Goal: Task Accomplishment & Management: Manage account settings

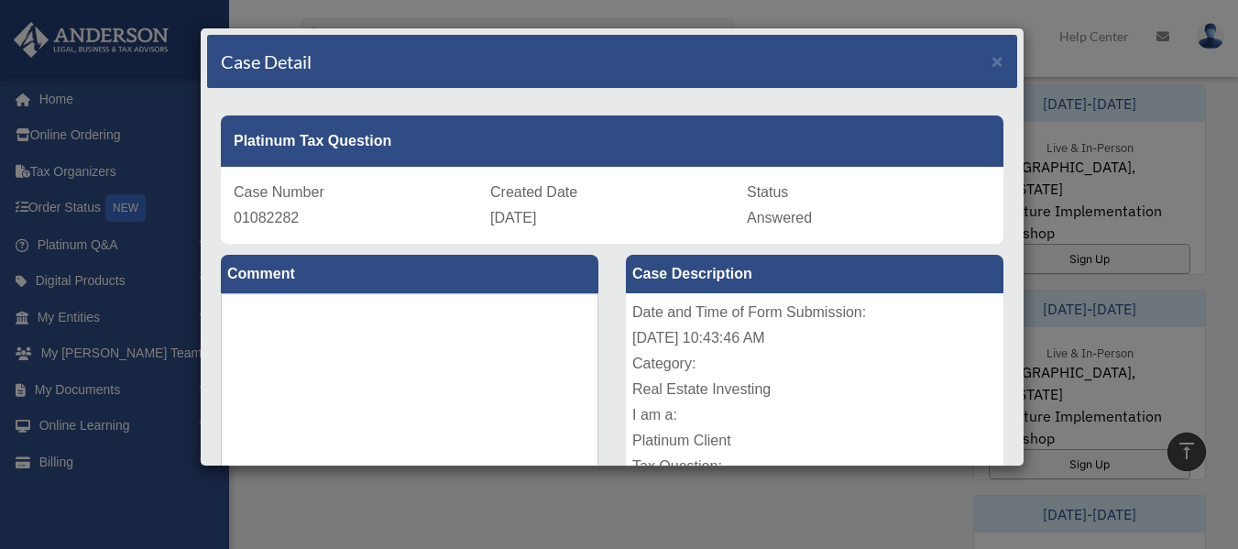
scroll to position [589, 0]
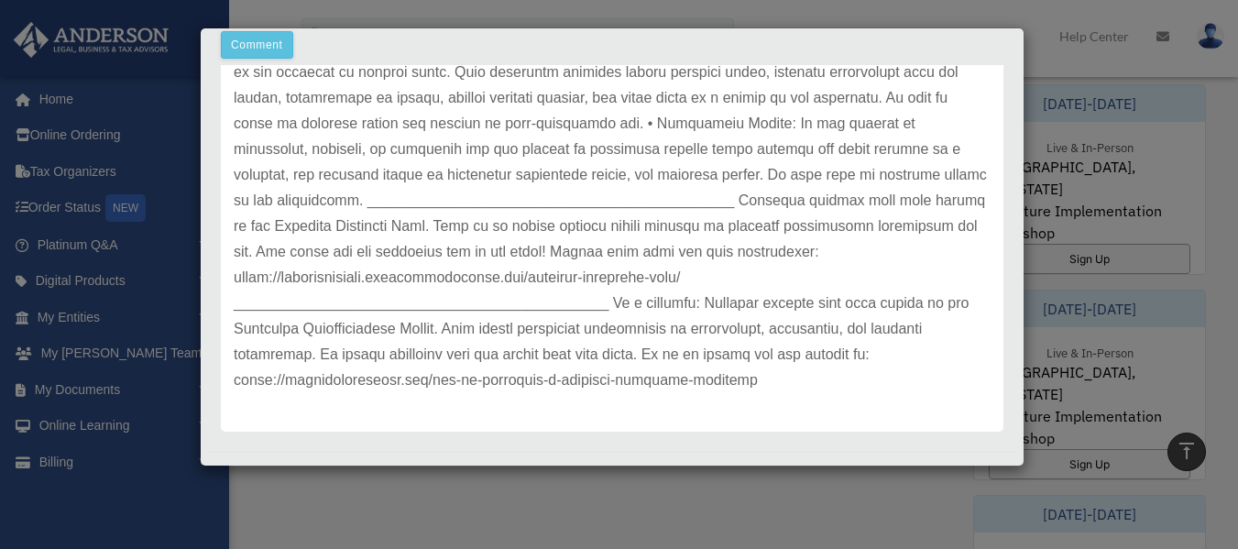
scroll to position [0, 0]
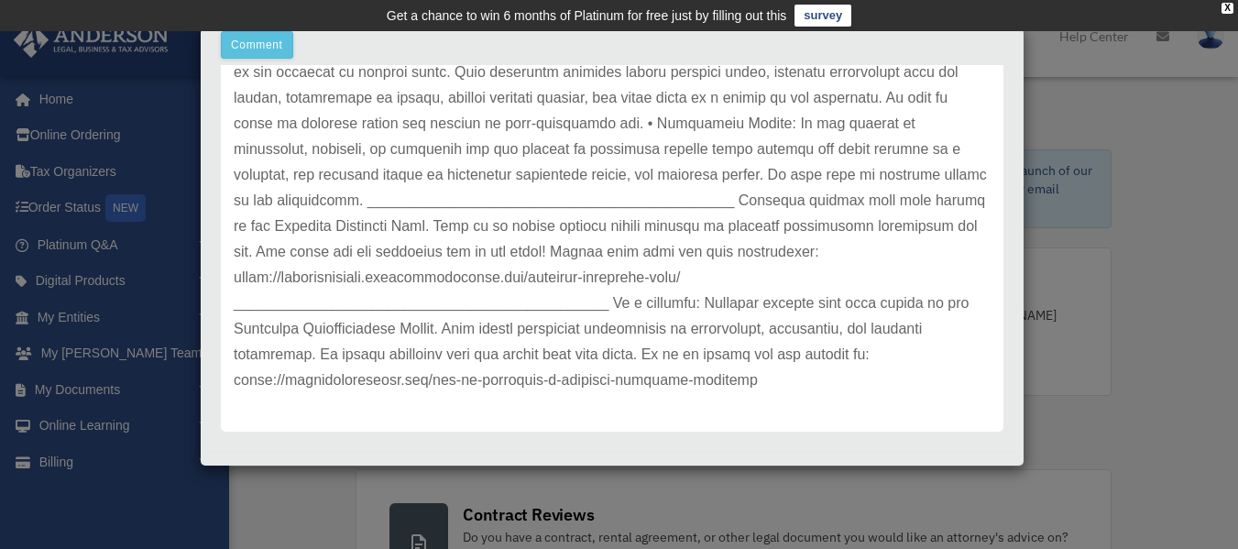
click at [1114, 190] on div "Case Detail × Platinum Tax Question Case Number 01082282 Created Date [DATE] St…" at bounding box center [619, 274] width 1238 height 549
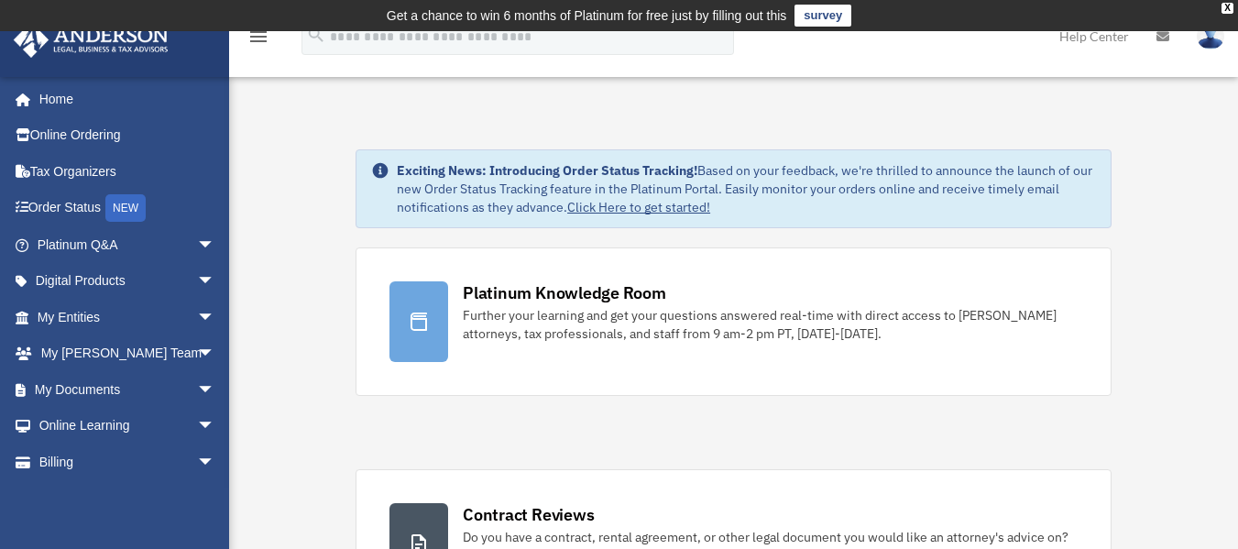
scroll to position [1091, 0]
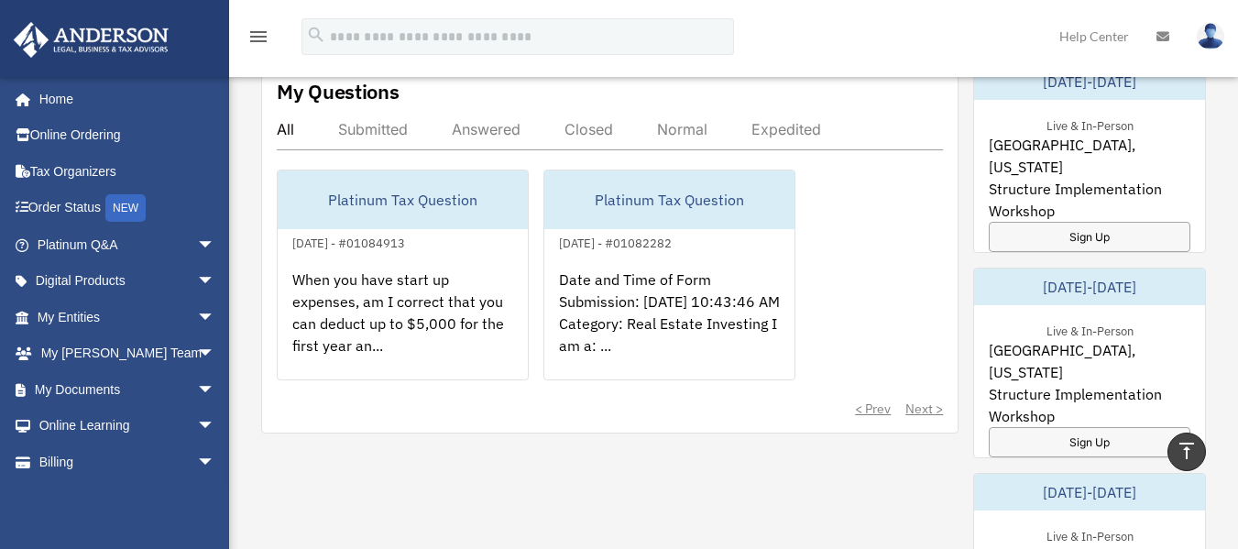
click at [1213, 39] on img at bounding box center [1210, 36] width 27 height 27
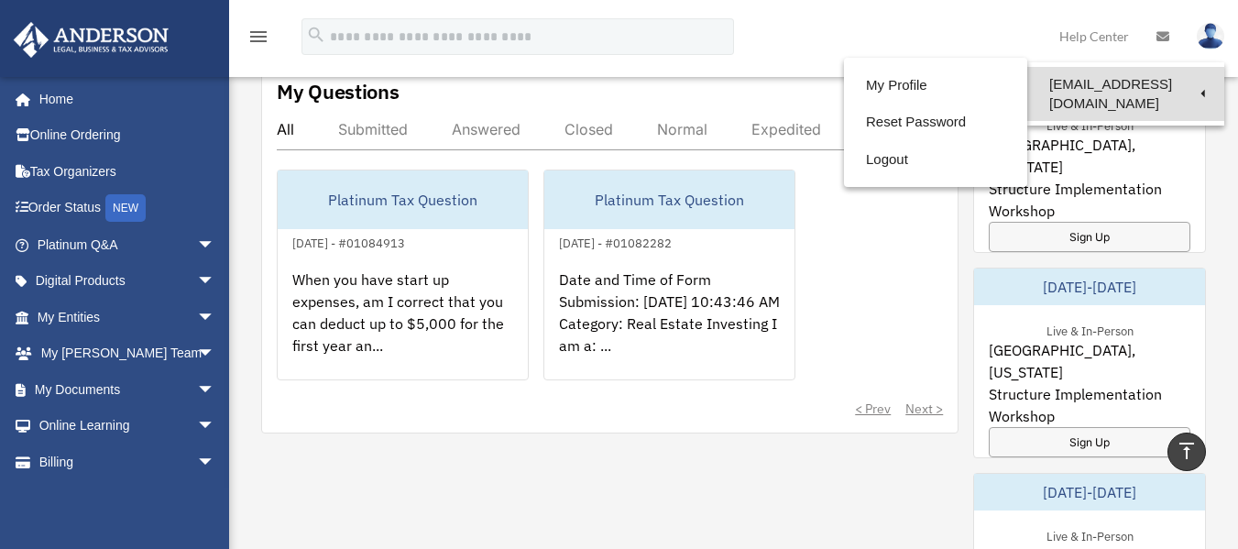
click at [1184, 82] on link "[EMAIL_ADDRESS][DOMAIN_NAME]" at bounding box center [1125, 94] width 197 height 54
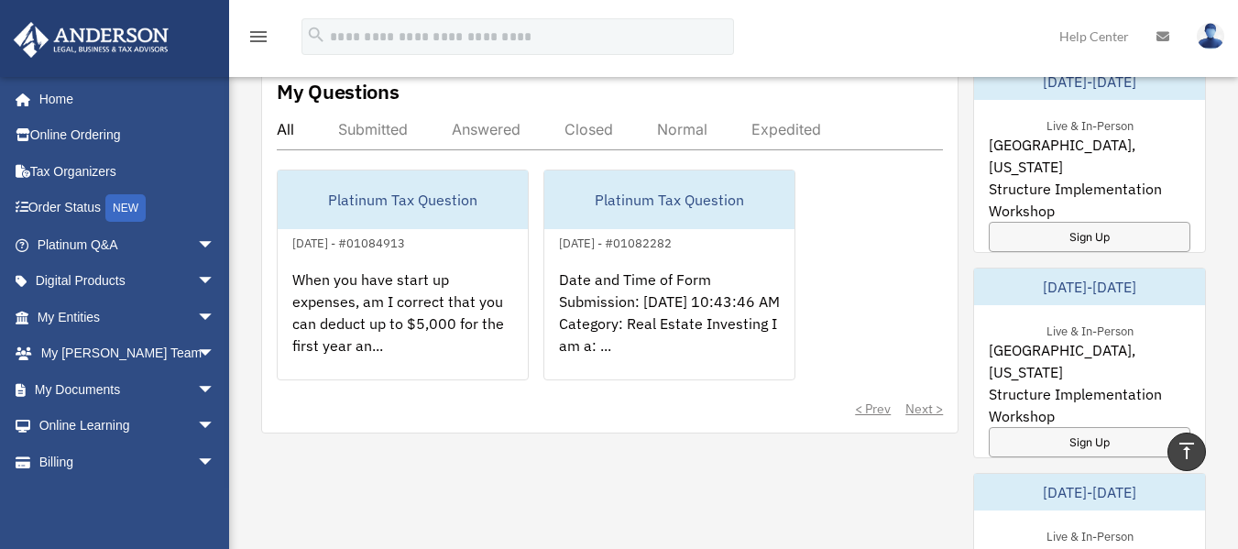
click at [1221, 46] on link at bounding box center [1210, 35] width 55 height 81
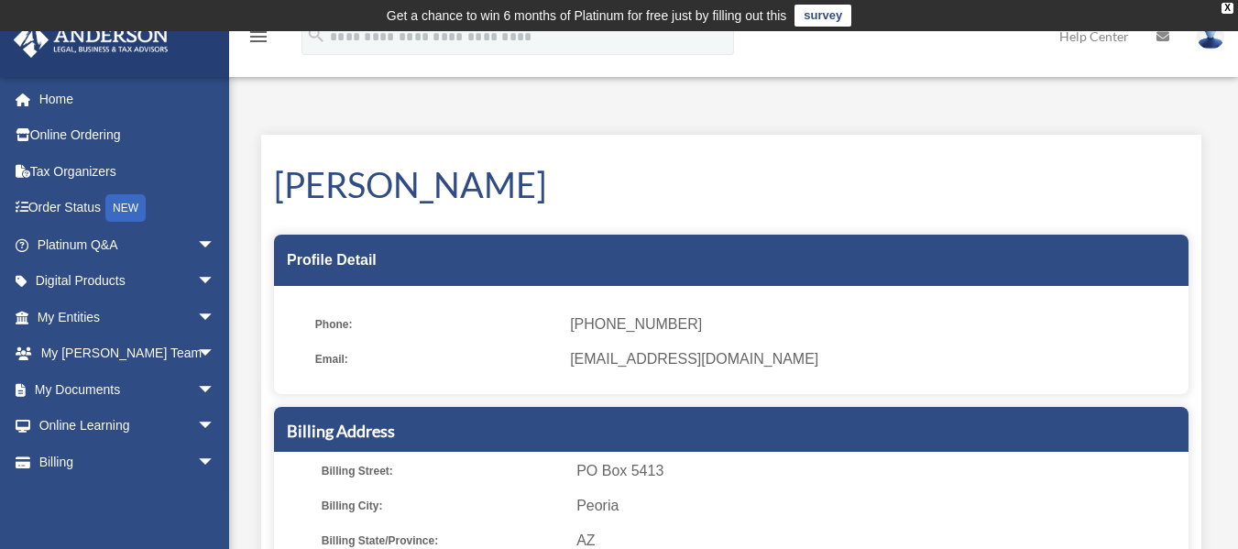
click at [1218, 42] on img at bounding box center [1210, 36] width 27 height 27
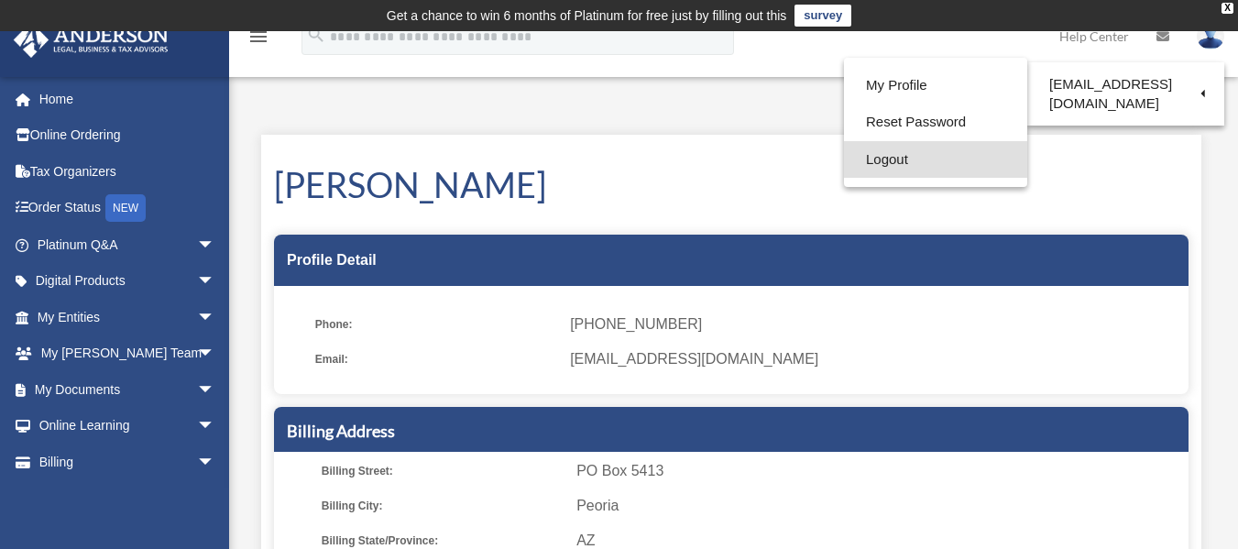
click at [881, 172] on link "Logout" at bounding box center [935, 160] width 183 height 38
